Goal: Task Accomplishment & Management: Use online tool/utility

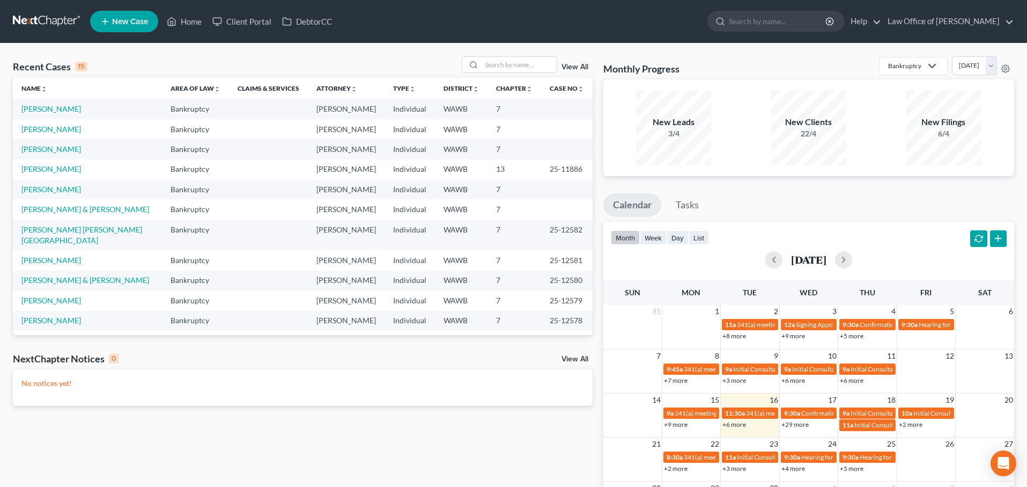
click at [48, 25] on link at bounding box center [47, 21] width 69 height 19
click at [509, 65] on input "search" at bounding box center [519, 65] width 75 height 16
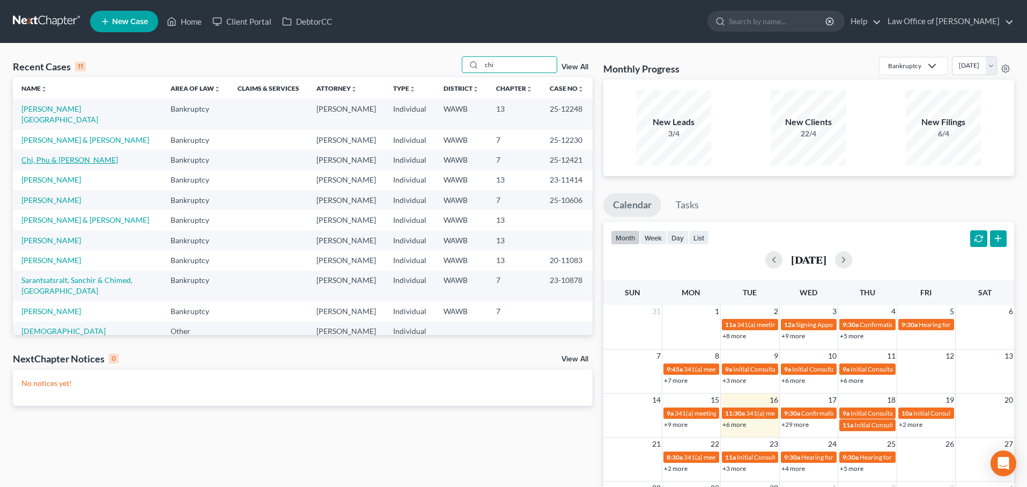
type input "chi"
click at [66, 155] on link "Chi, Phu & [PERSON_NAME]" at bounding box center [69, 159] width 97 height 9
select select "6"
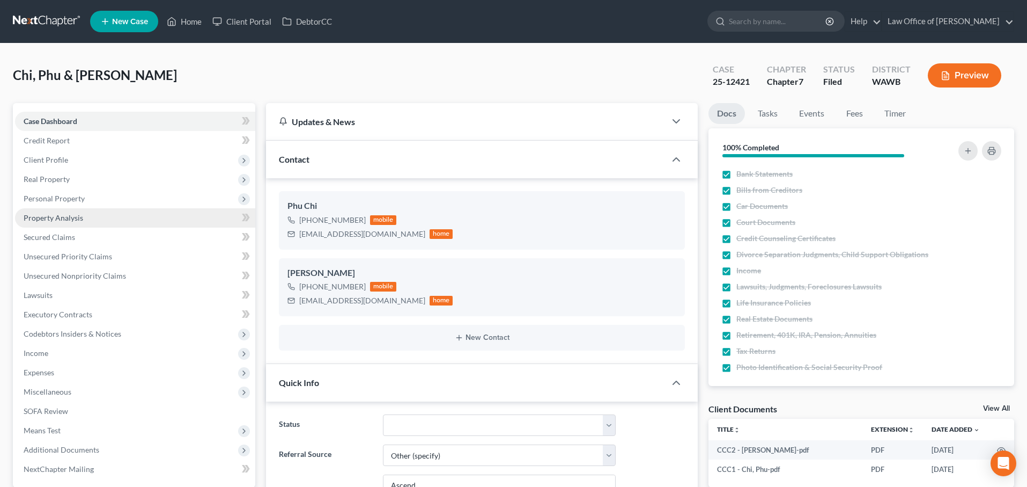
click at [65, 210] on link "Property Analysis" at bounding box center [135, 217] width 240 height 19
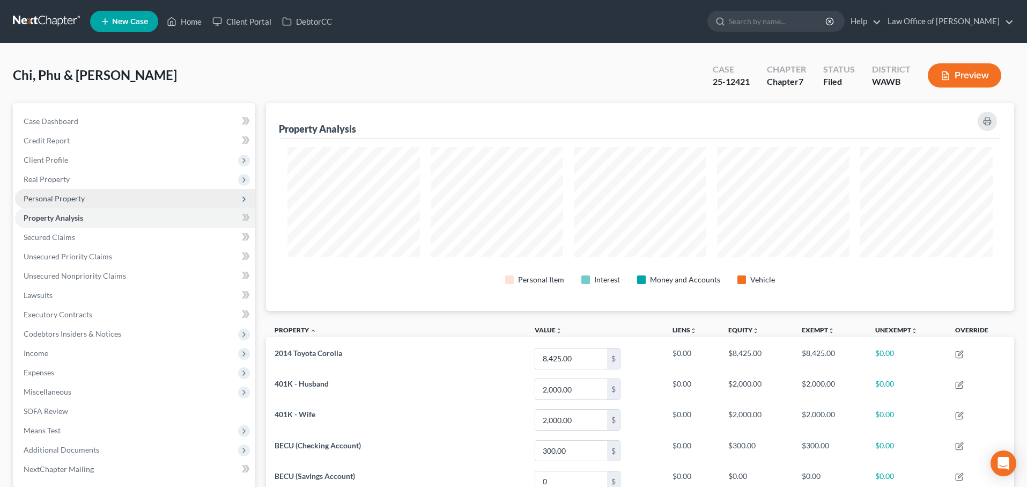
scroll to position [208, 749]
click at [64, 194] on span "Personal Property" at bounding box center [54, 198] width 61 height 9
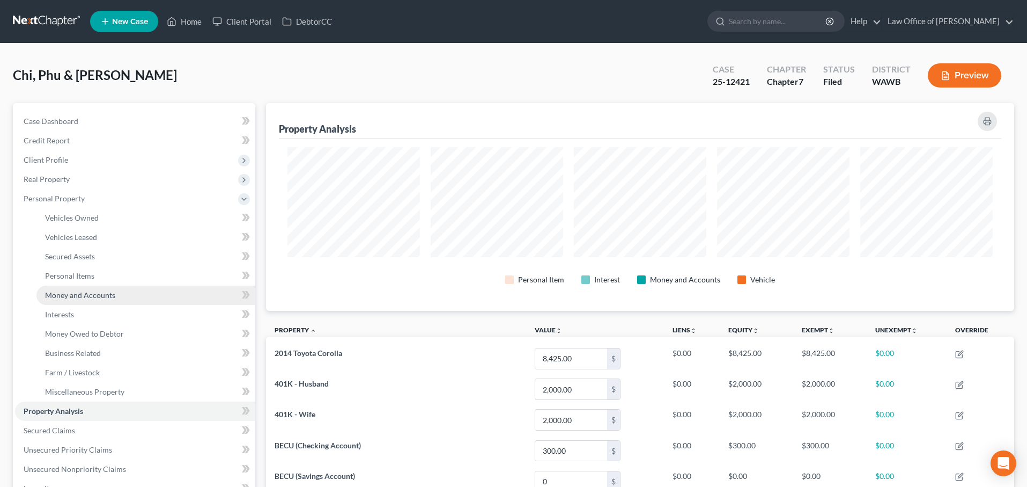
click at [95, 288] on link "Money and Accounts" at bounding box center [145, 294] width 219 height 19
